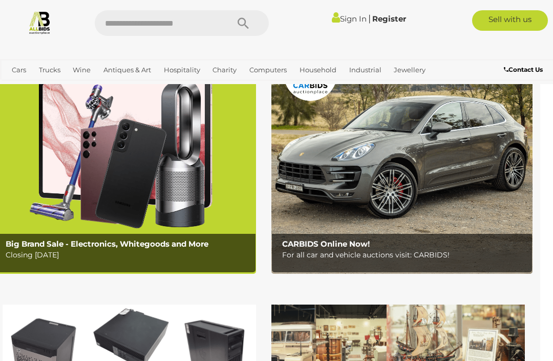
scroll to position [0, 13]
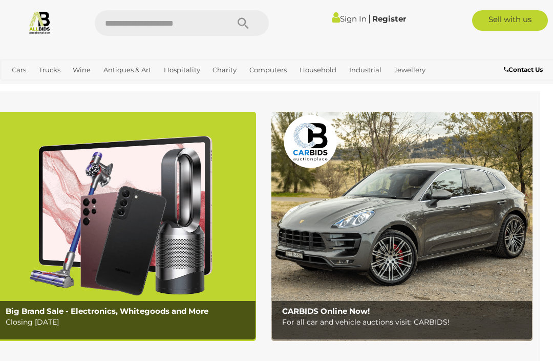
click at [0, 0] on link "View All Antiques & Art Auctions" at bounding box center [0, 0] width 0 height 0
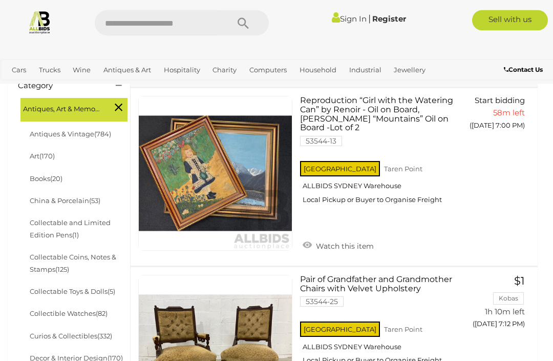
scroll to position [281, 0]
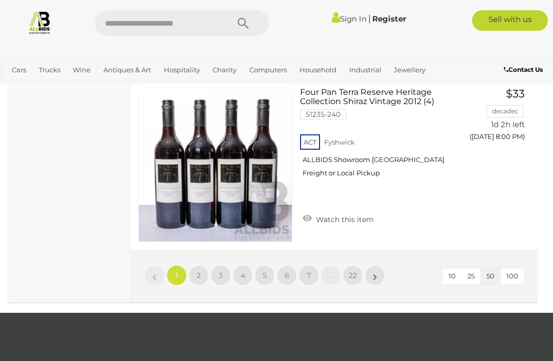
click at [194, 267] on link "2" at bounding box center [199, 275] width 20 height 20
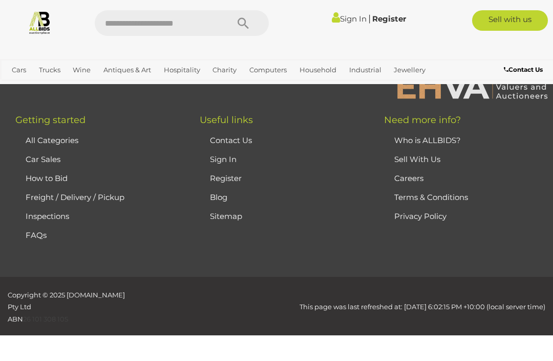
scroll to position [263, 0]
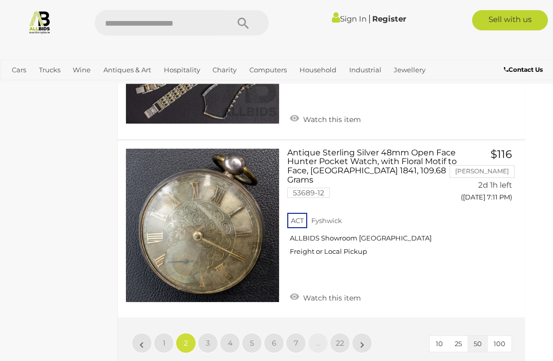
scroll to position [8648, 13]
click at [200, 332] on link "3" at bounding box center [208, 342] width 20 height 20
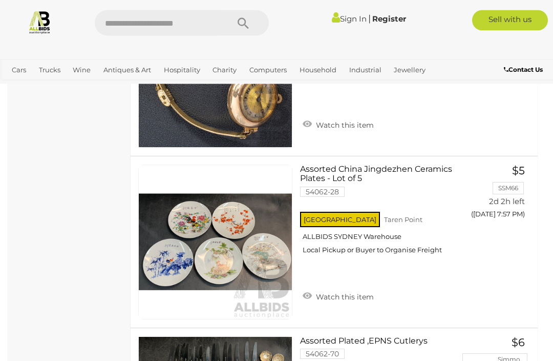
scroll to position [8453, 0]
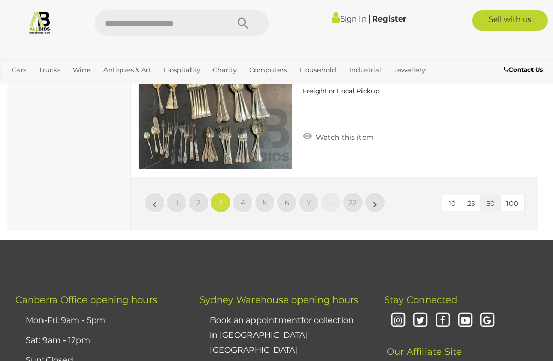
click at [237, 192] on link "4" at bounding box center [243, 202] width 20 height 20
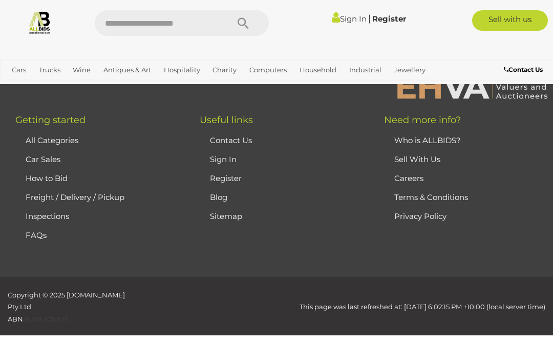
scroll to position [263, 0]
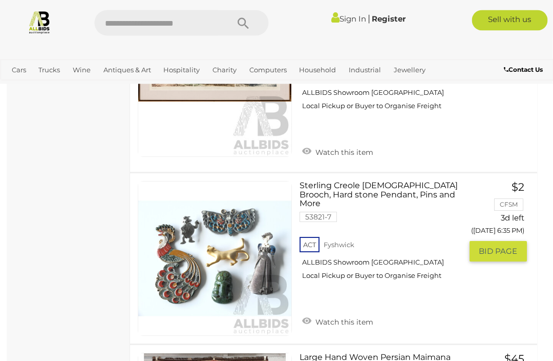
scroll to position [2646, 1]
click at [239, 207] on link at bounding box center [215, 258] width 154 height 154
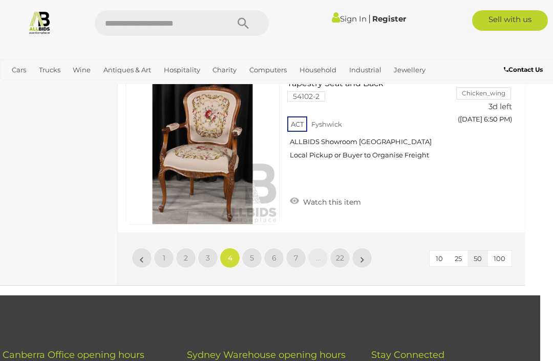
scroll to position [8855, 13]
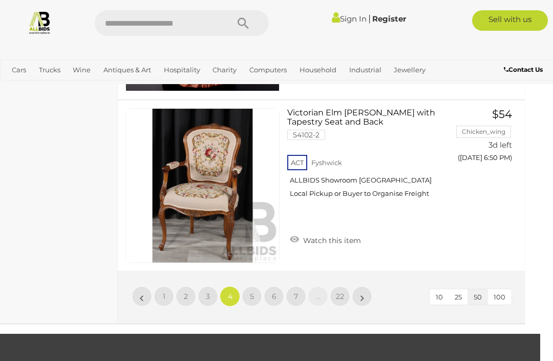
click at [255, 286] on link "5" at bounding box center [252, 296] width 20 height 20
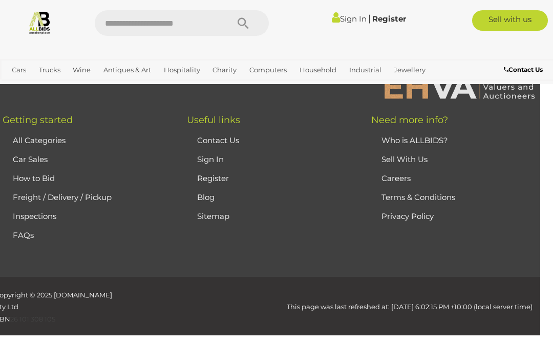
scroll to position [263, 0]
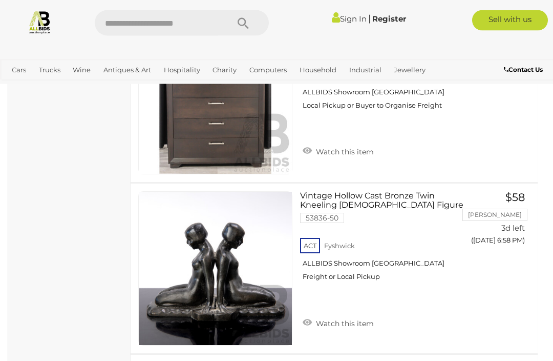
scroll to position [4067, 0]
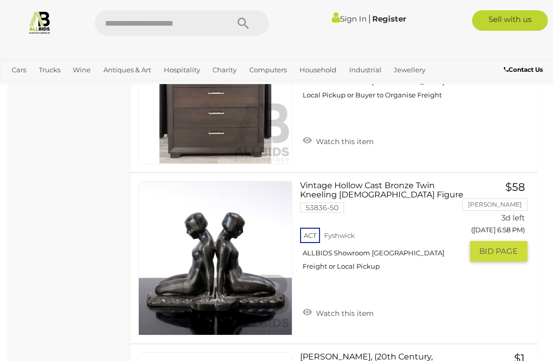
click at [186, 238] on img at bounding box center [215, 257] width 153 height 153
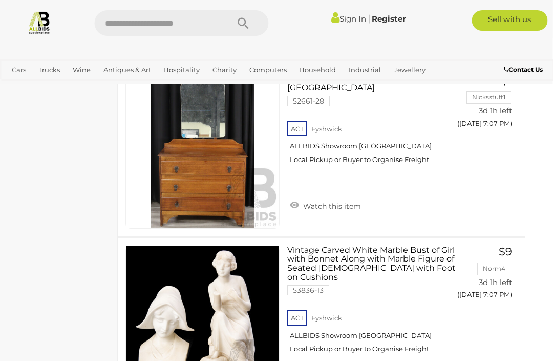
scroll to position [8721, 13]
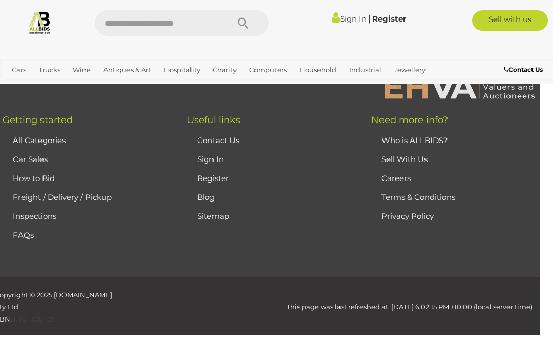
scroll to position [263, 0]
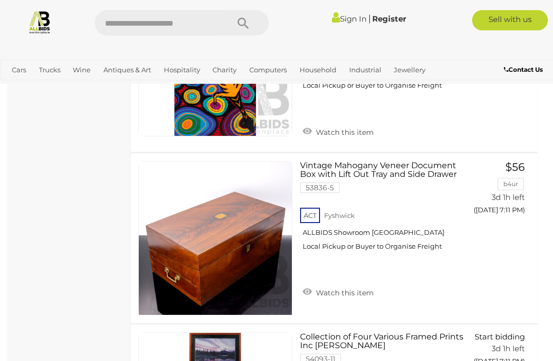
scroll to position [1779, 0]
click at [183, 255] on img at bounding box center [215, 237] width 153 height 153
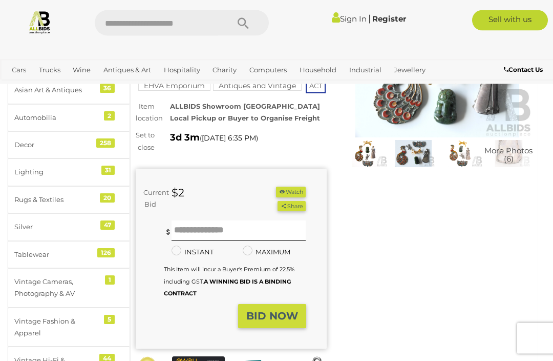
scroll to position [101, 0]
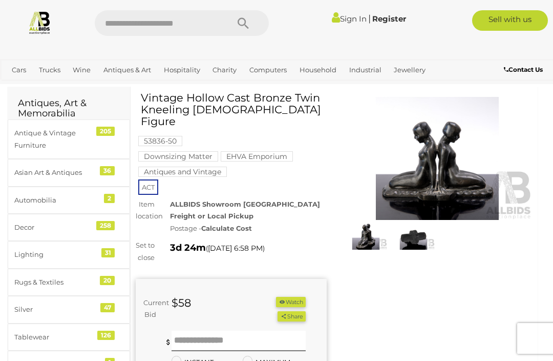
scroll to position [11, 0]
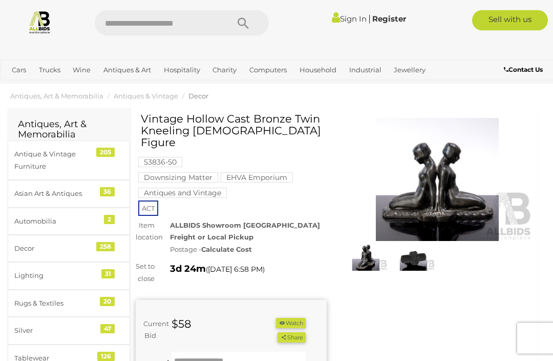
click at [370, 268] on img at bounding box center [366, 258] width 43 height 28
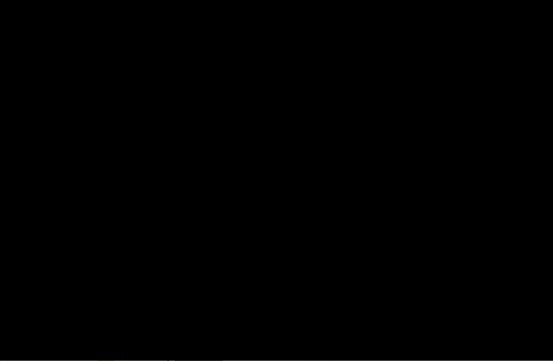
scroll to position [11, 0]
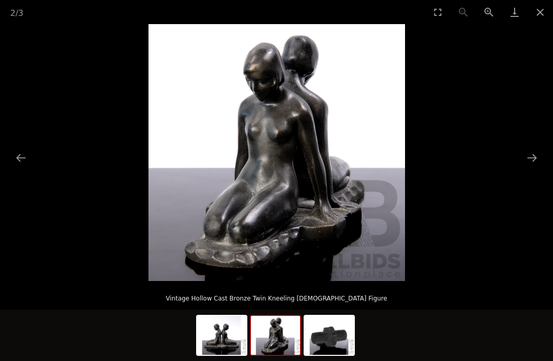
click at [410, 263] on picture at bounding box center [276, 152] width 553 height 257
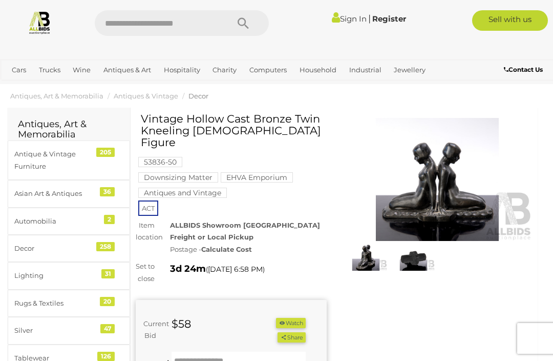
click at [368, 263] on img at bounding box center [366, 257] width 43 height 28
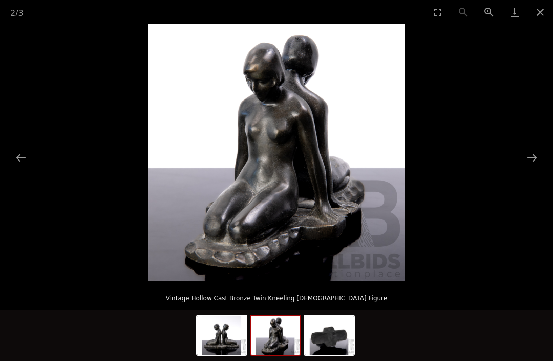
click at [531, 159] on button "Next slide" at bounding box center [532, 158] width 22 height 20
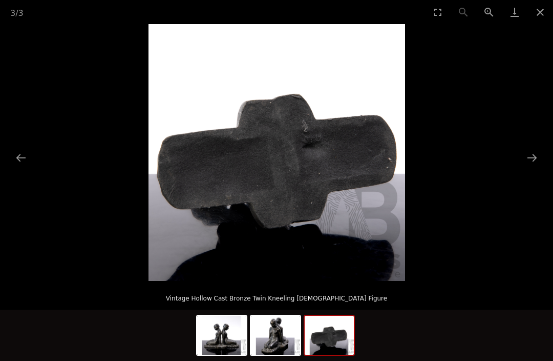
click at [534, 160] on button "Next slide" at bounding box center [532, 158] width 22 height 20
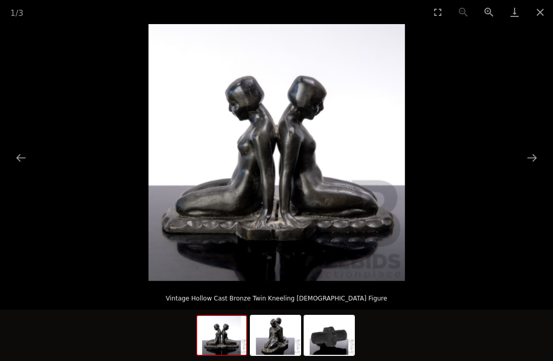
click at [530, 162] on button "Next slide" at bounding box center [532, 158] width 22 height 20
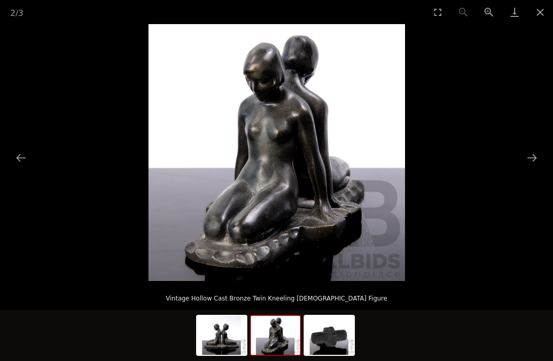
click at [531, 162] on button "Next slide" at bounding box center [532, 158] width 22 height 20
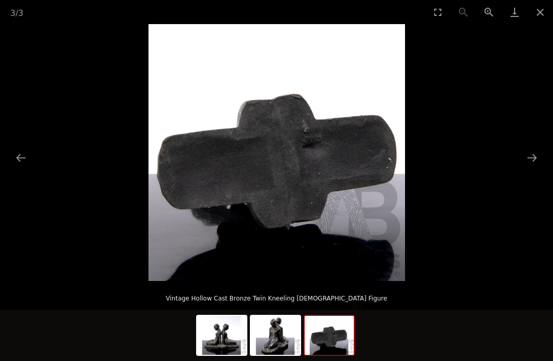
click at [530, 165] on button "Next slide" at bounding box center [532, 158] width 22 height 20
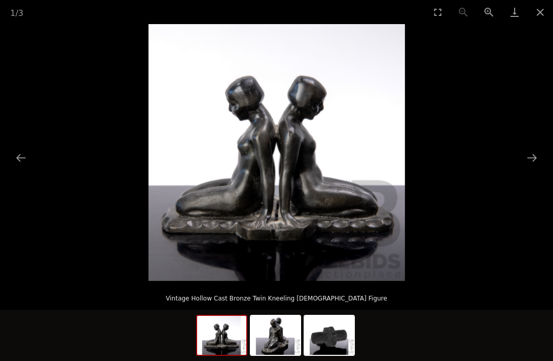
click at [528, 167] on button "Next slide" at bounding box center [532, 158] width 22 height 20
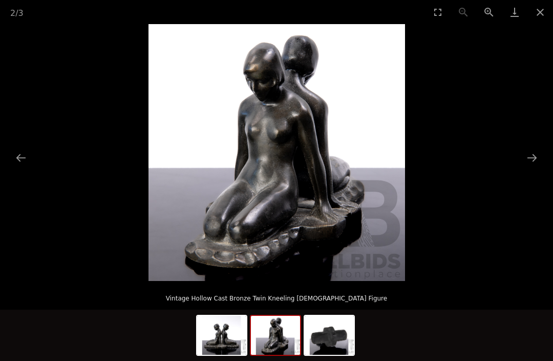
click at [527, 169] on picture at bounding box center [276, 152] width 553 height 257
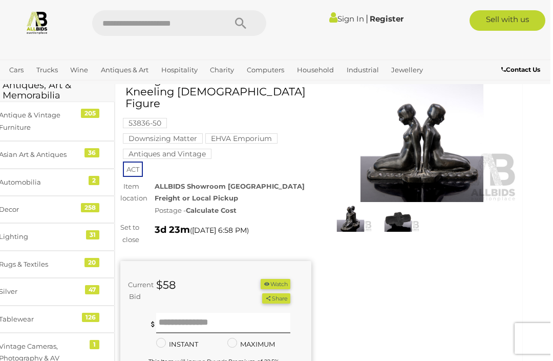
scroll to position [0, 13]
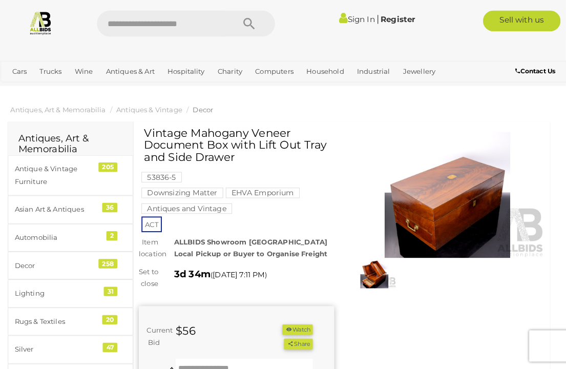
scroll to position [2, 0]
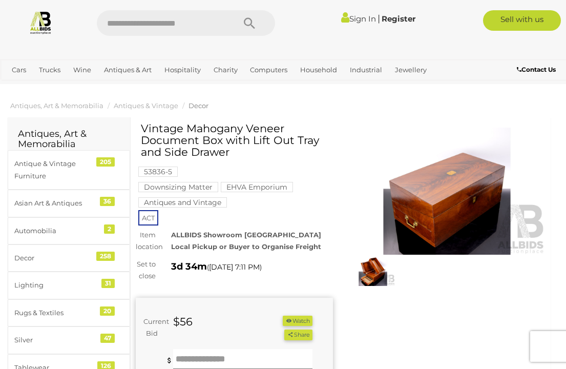
click at [107, 262] on link "Decor 258" at bounding box center [69, 257] width 122 height 27
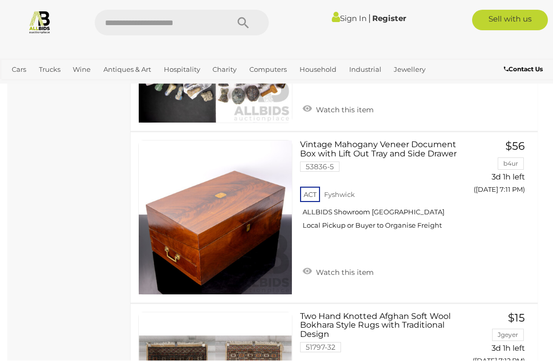
scroll to position [8052, 0]
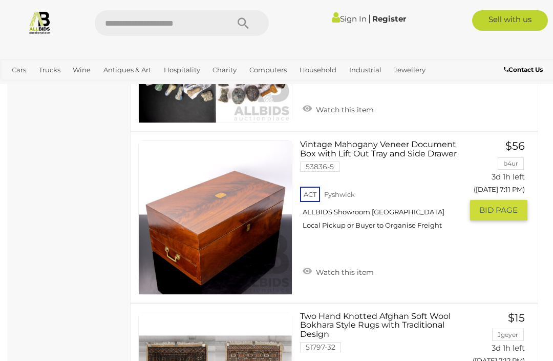
click at [275, 192] on img at bounding box center [215, 216] width 153 height 153
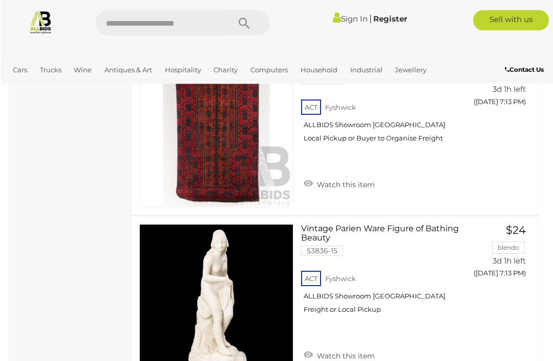
scroll to position [8488, 0]
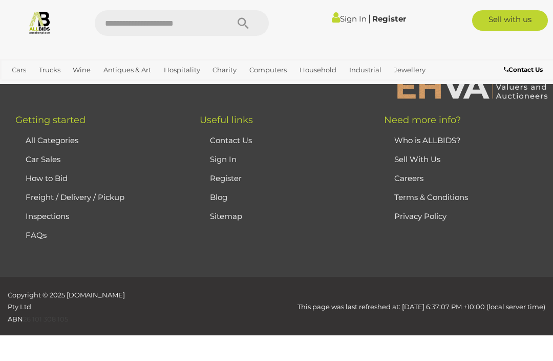
scroll to position [68, 0]
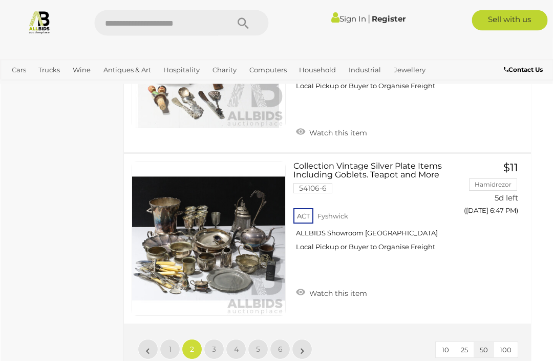
scroll to position [8514, 7]
click at [214, 344] on span "3" at bounding box center [214, 348] width 4 height 9
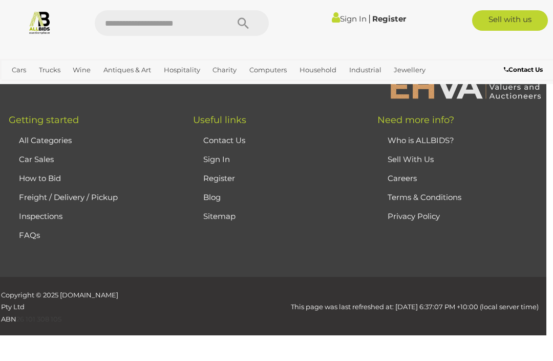
scroll to position [68, 0]
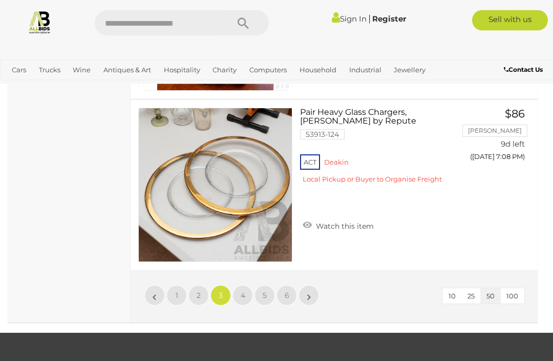
scroll to position [8512, 0]
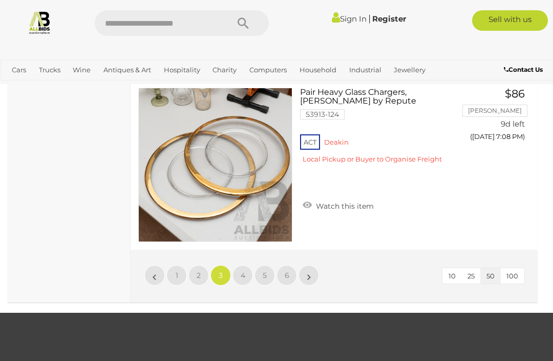
click at [241, 265] on link "4" at bounding box center [243, 275] width 20 height 20
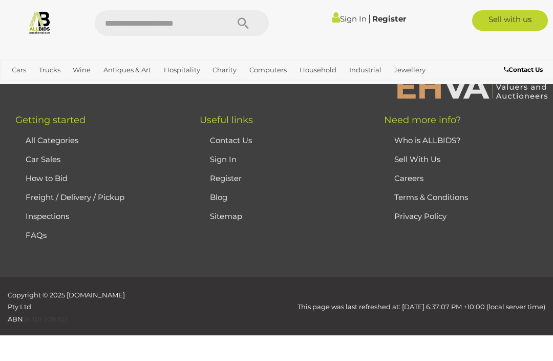
scroll to position [68, 0]
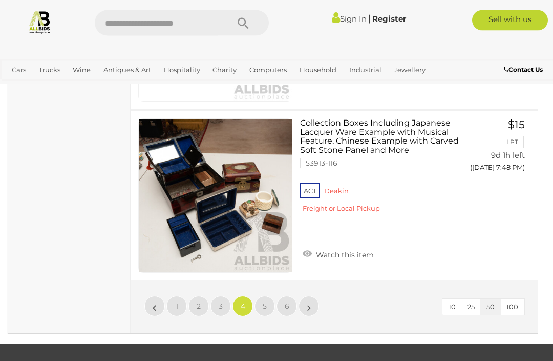
scroll to position [8473, 0]
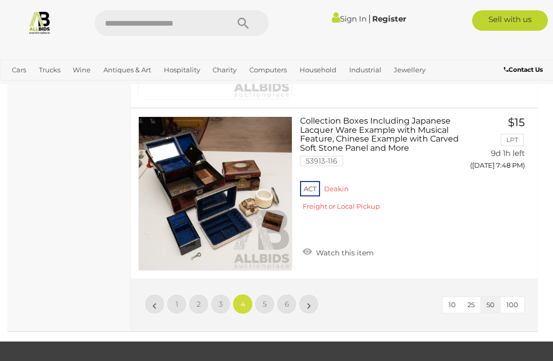
click at [264, 299] on span "5" at bounding box center [265, 303] width 4 height 9
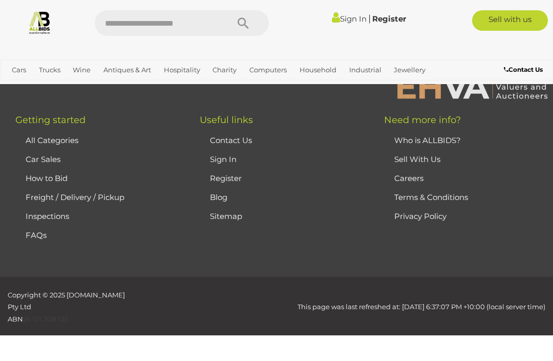
scroll to position [68, 0]
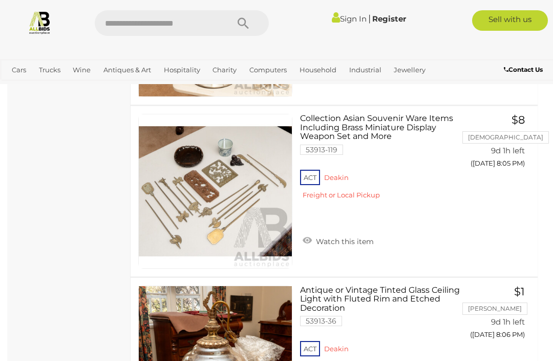
scroll to position [4543, 0]
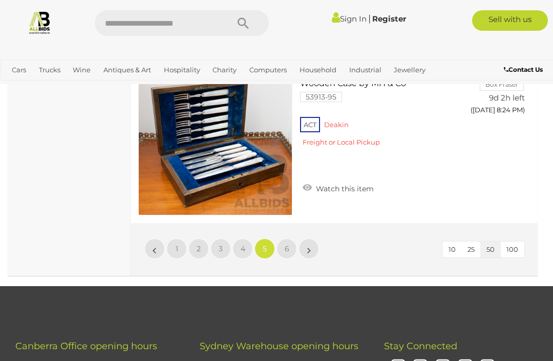
click at [290, 238] on link "6" at bounding box center [287, 248] width 20 height 20
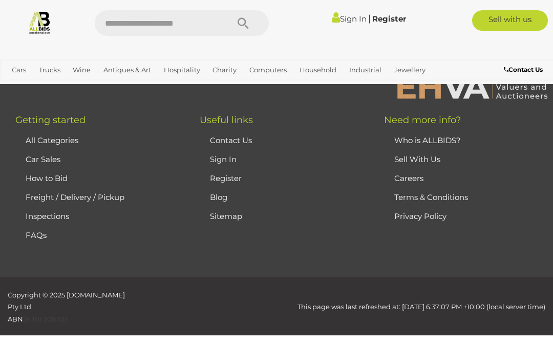
scroll to position [68, 0]
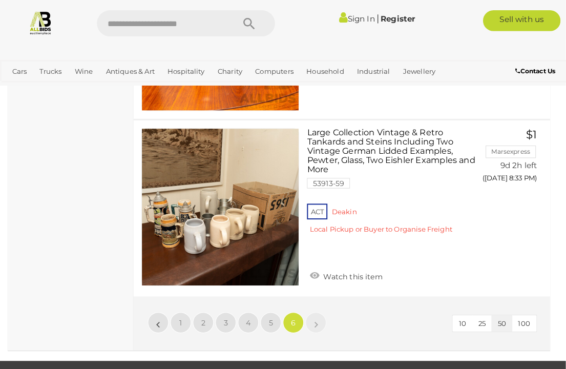
scroll to position [1253, 0]
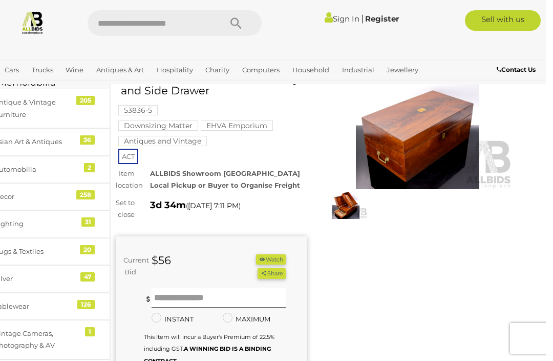
scroll to position [0, 13]
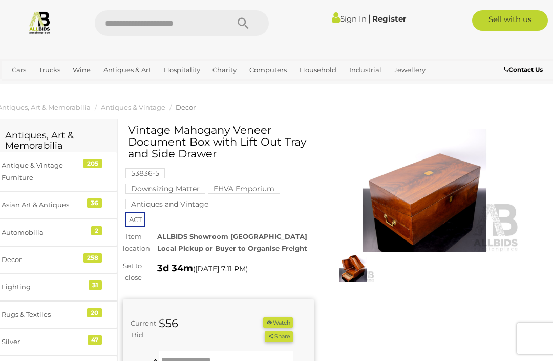
click at [358, 266] on img at bounding box center [353, 269] width 43 height 28
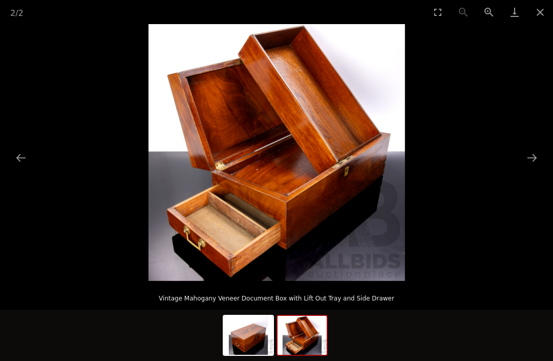
click at [311, 331] on img at bounding box center [302, 335] width 49 height 39
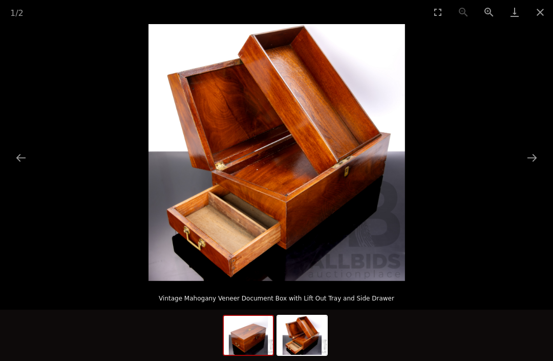
click at [259, 334] on img at bounding box center [248, 335] width 49 height 39
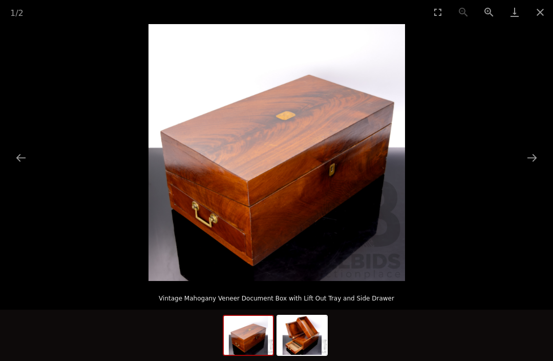
click at [305, 329] on img at bounding box center [302, 335] width 49 height 39
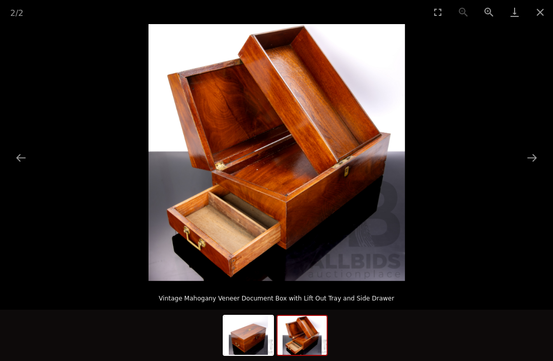
click at [538, 10] on button "Close gallery" at bounding box center [541, 12] width 26 height 24
